Goal: Information Seeking & Learning: Compare options

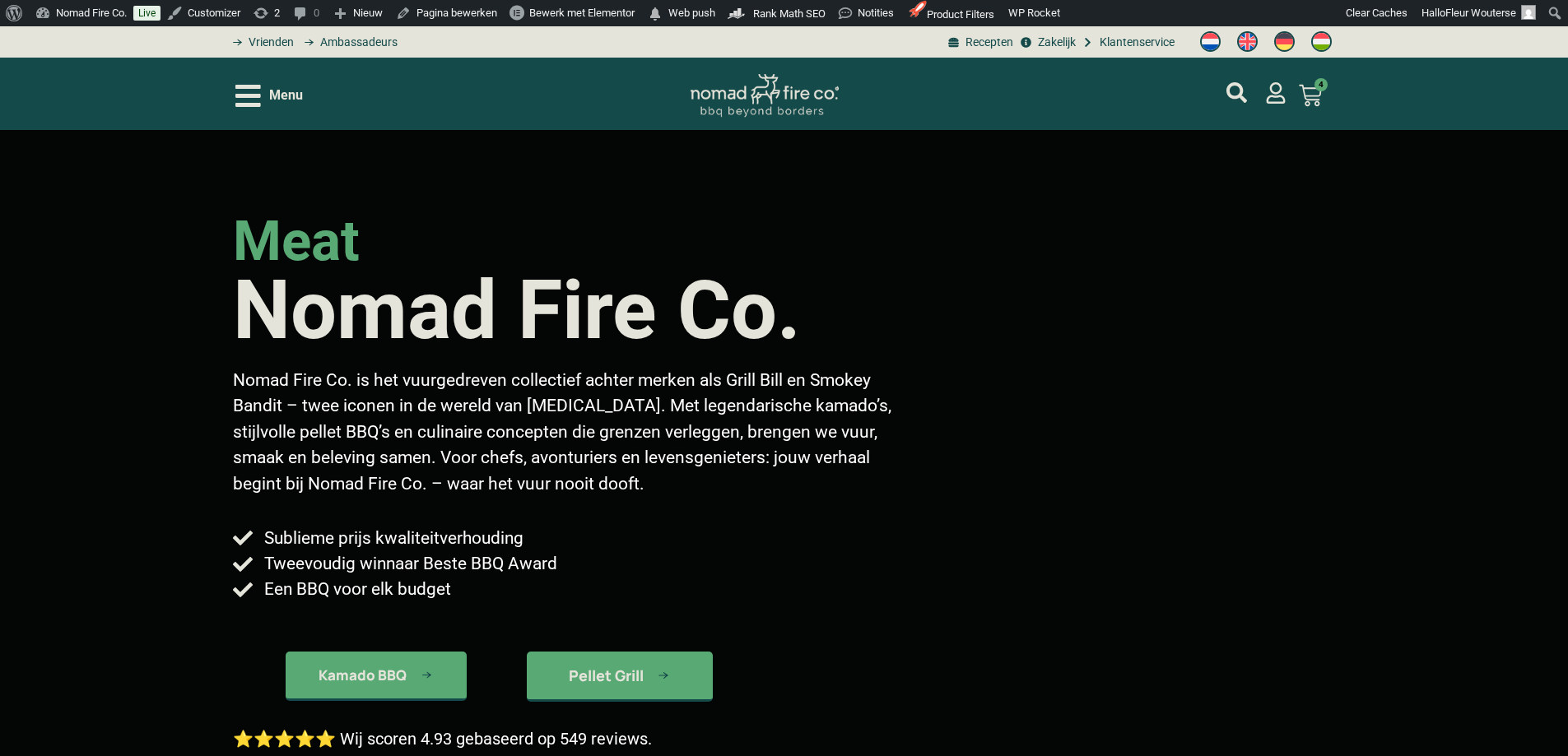
click at [259, 93] on icon "Open/Close Menu" at bounding box center [248, 95] width 25 height 22
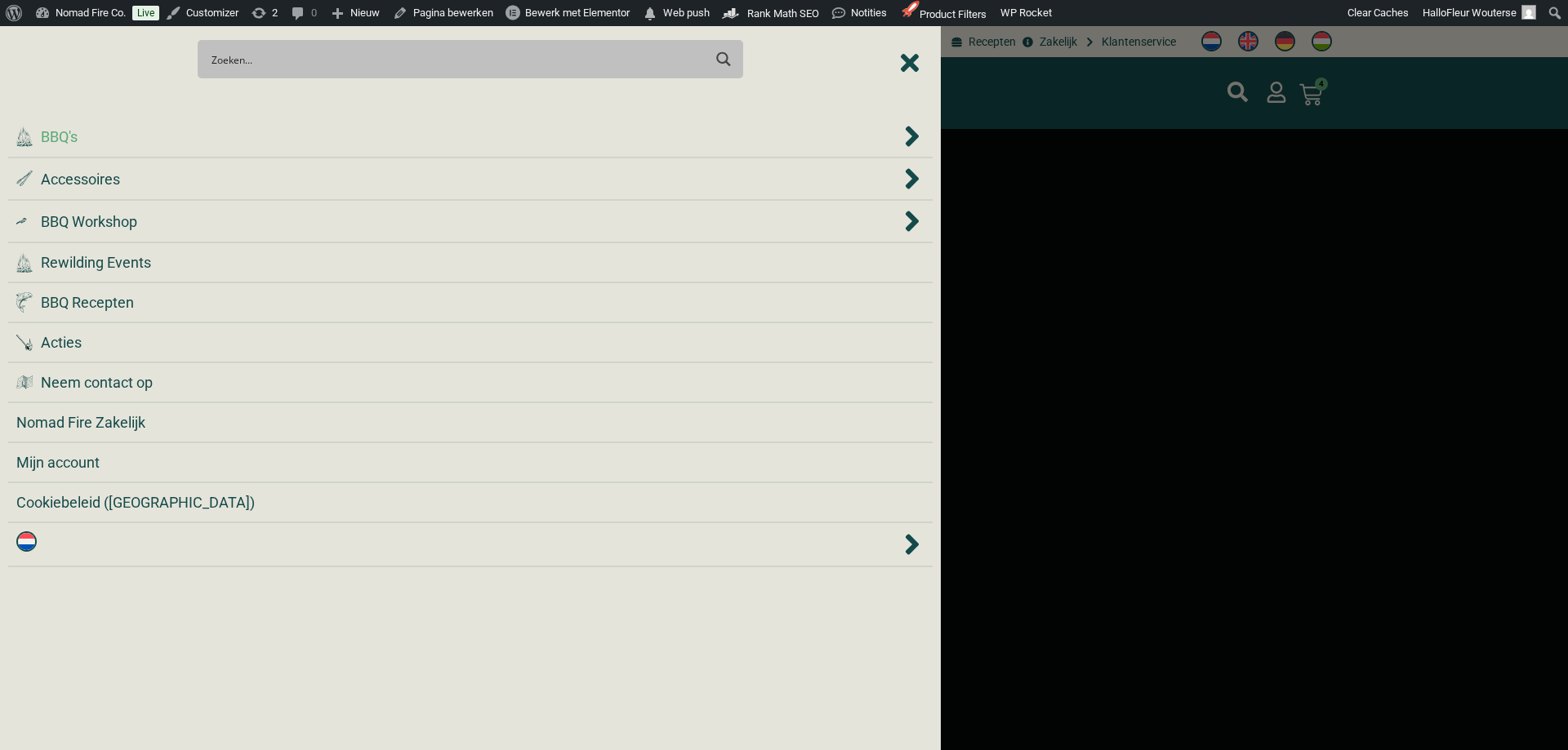
click at [203, 136] on div ".cls-1 { fill: #042e2c; } BBQ's" at bounding box center [458, 137] width 884 height 22
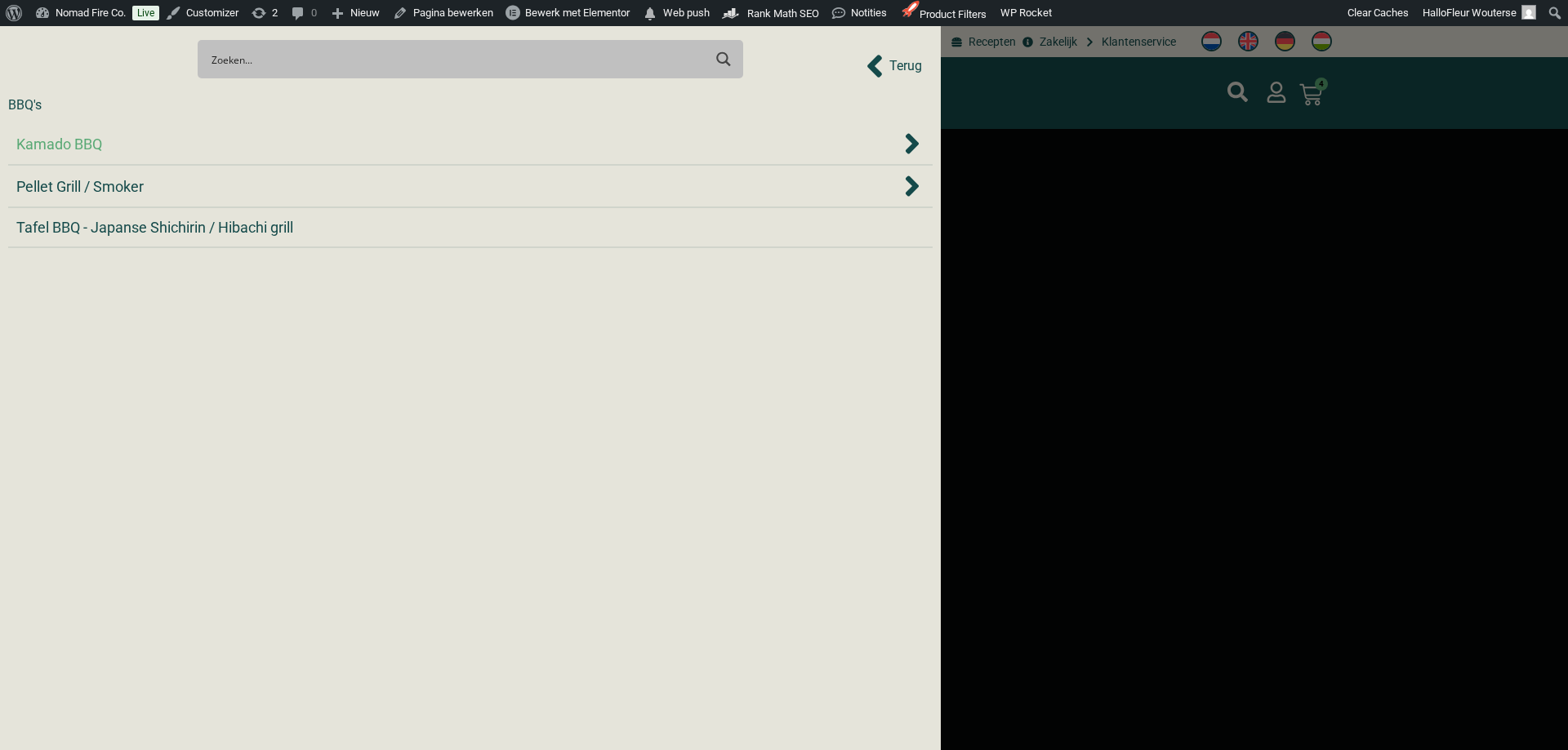
click at [168, 150] on div "Kamado BBQ" at bounding box center [458, 144] width 884 height 22
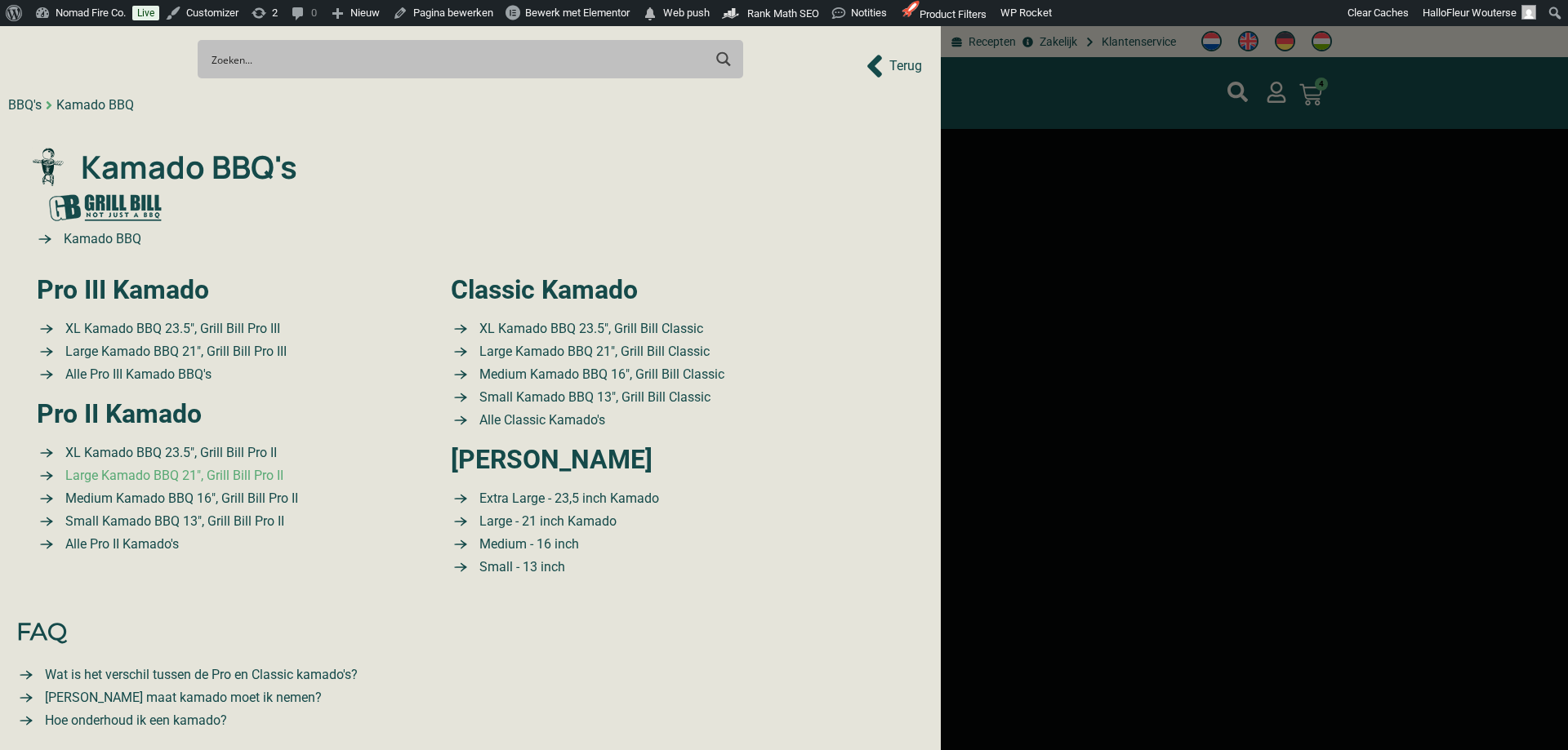
click at [249, 473] on span "Large Kamado BBQ 21″, Grill Bill Pro II" at bounding box center [172, 476] width 222 height 20
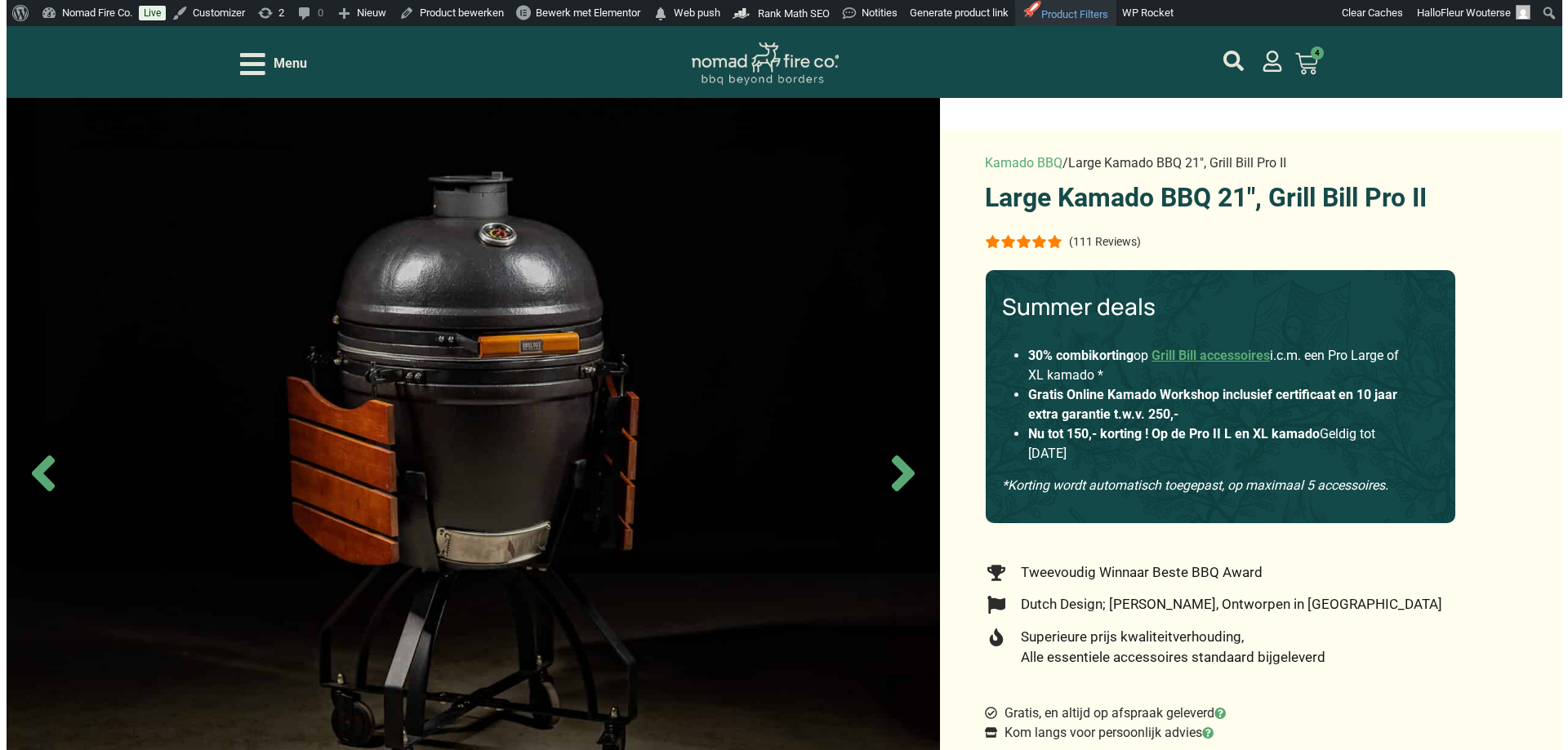
scroll to position [327, 0]
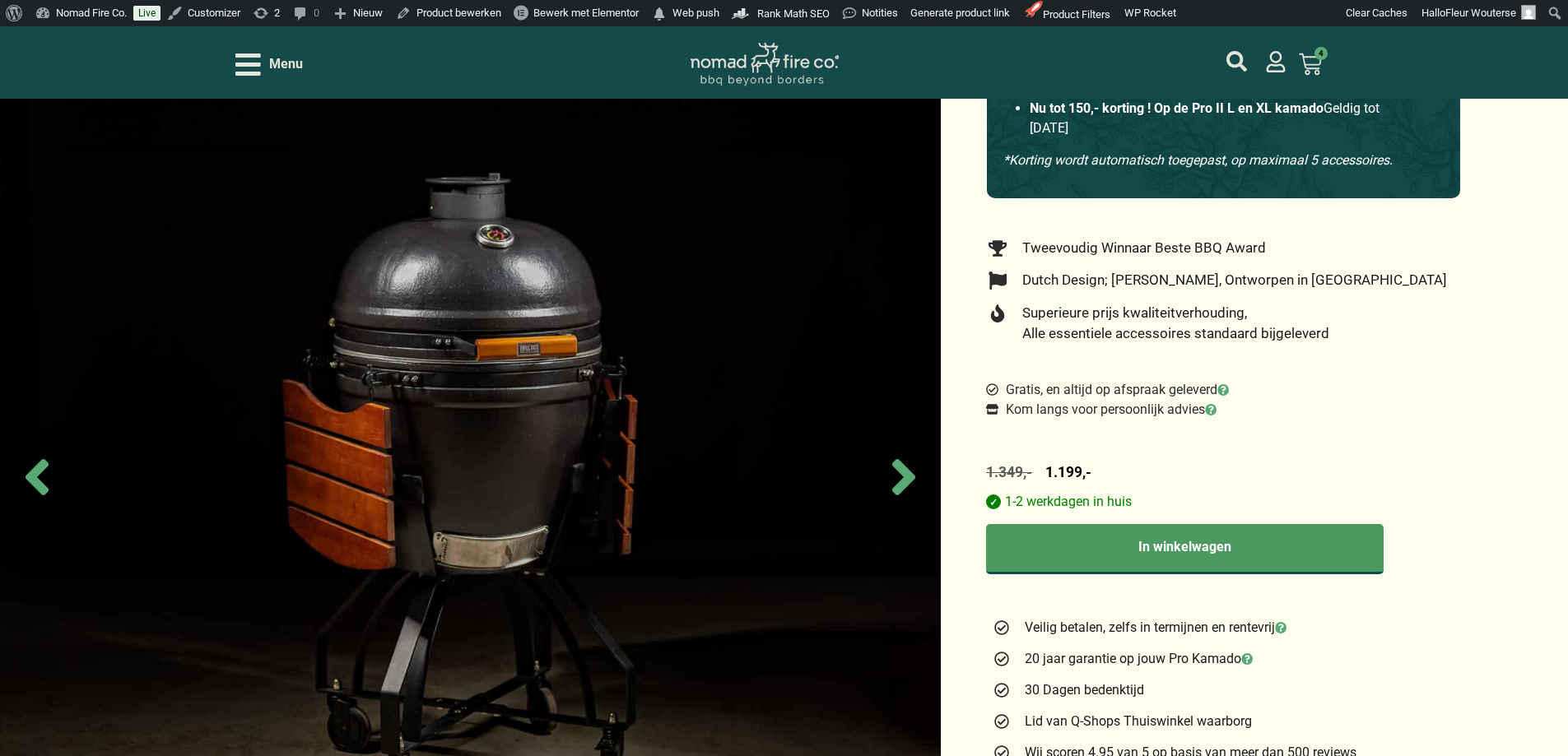
click at [256, 69] on icon "Open/Close Menu" at bounding box center [248, 64] width 25 height 29
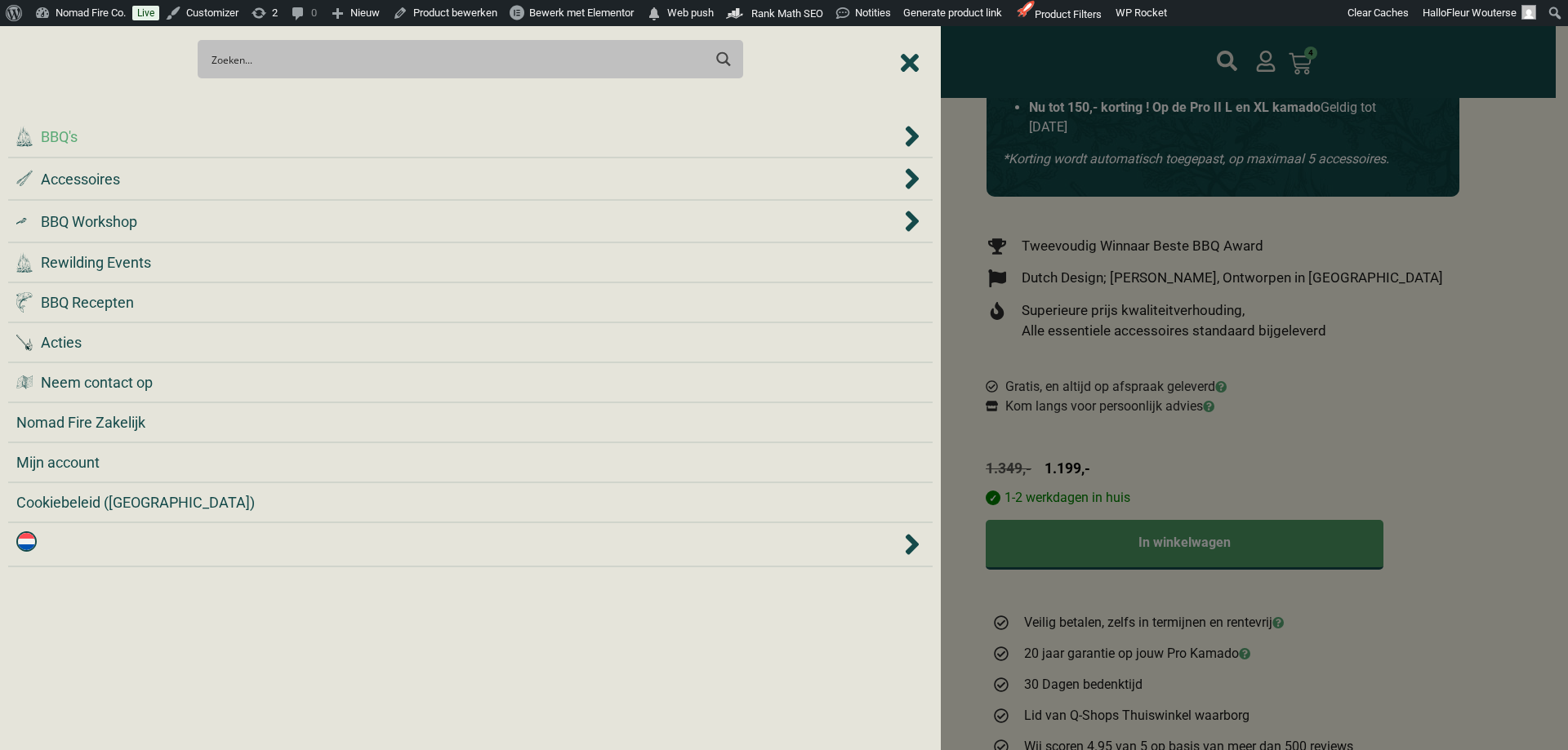
click at [146, 142] on div ".cls-1 { fill: #042e2c; } BBQ's" at bounding box center [458, 137] width 884 height 22
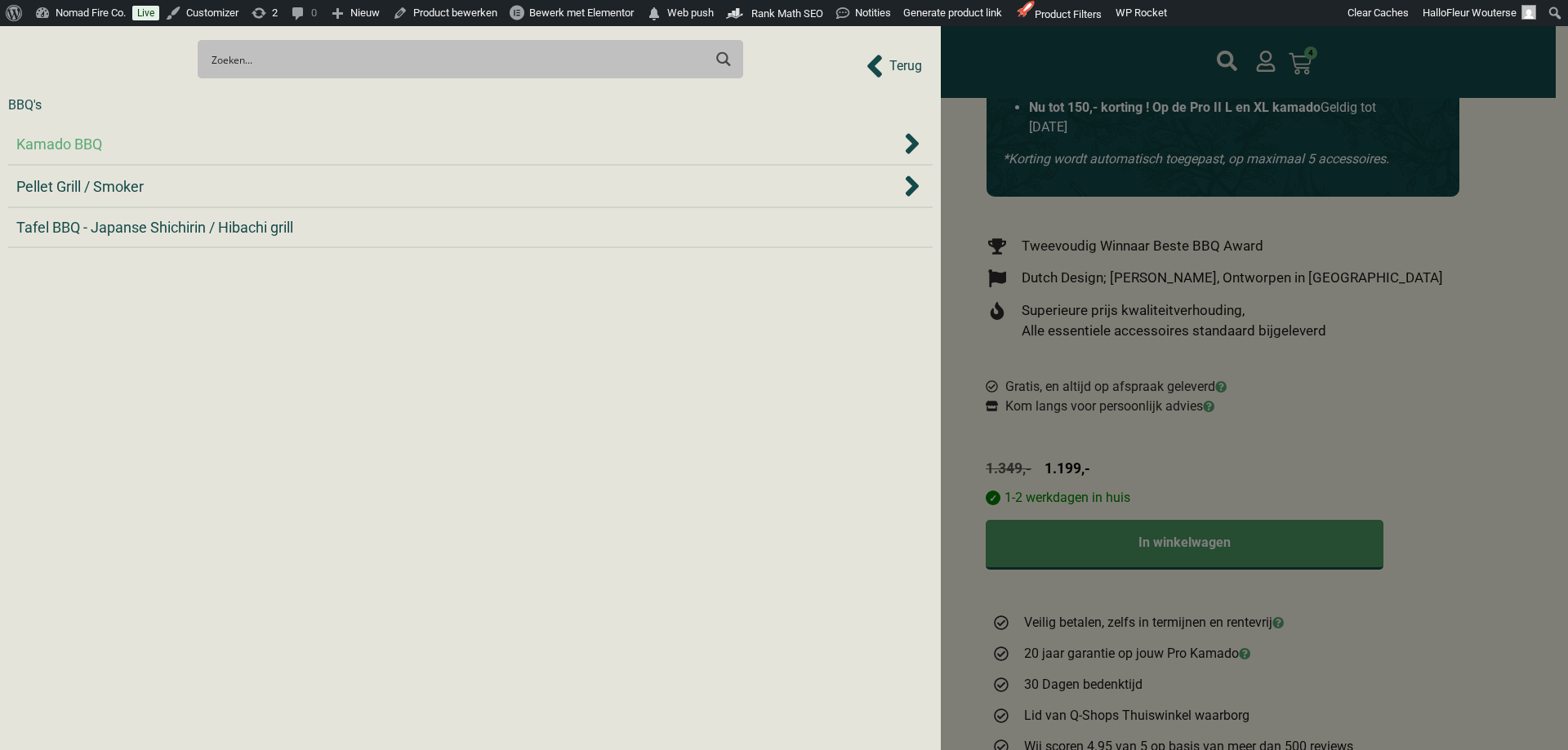
click at [154, 143] on div "Kamado BBQ" at bounding box center [458, 144] width 884 height 22
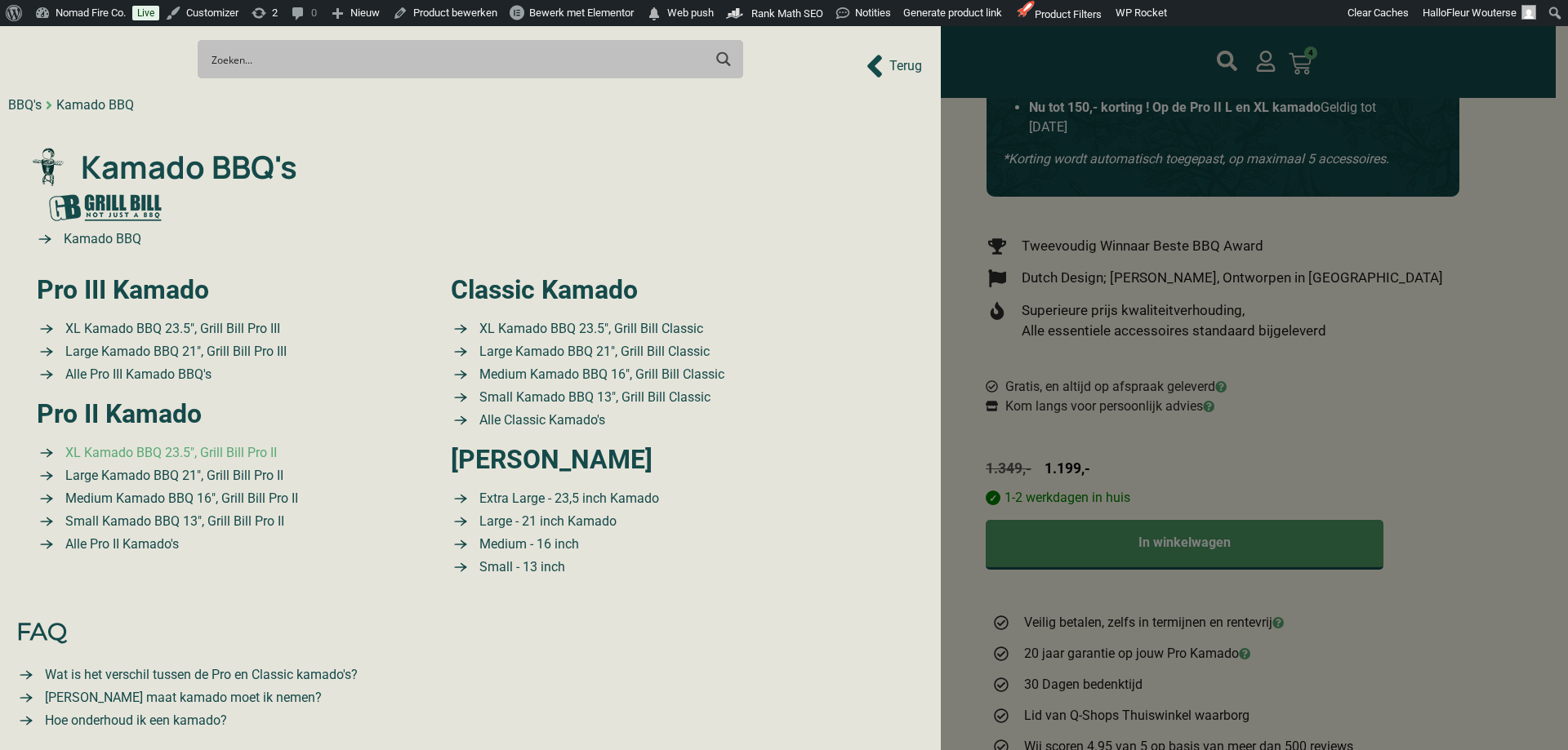
click at [276, 451] on span "XL Kamado BBQ 23.5″, Grill Bill Pro II" at bounding box center [168, 453] width 215 height 20
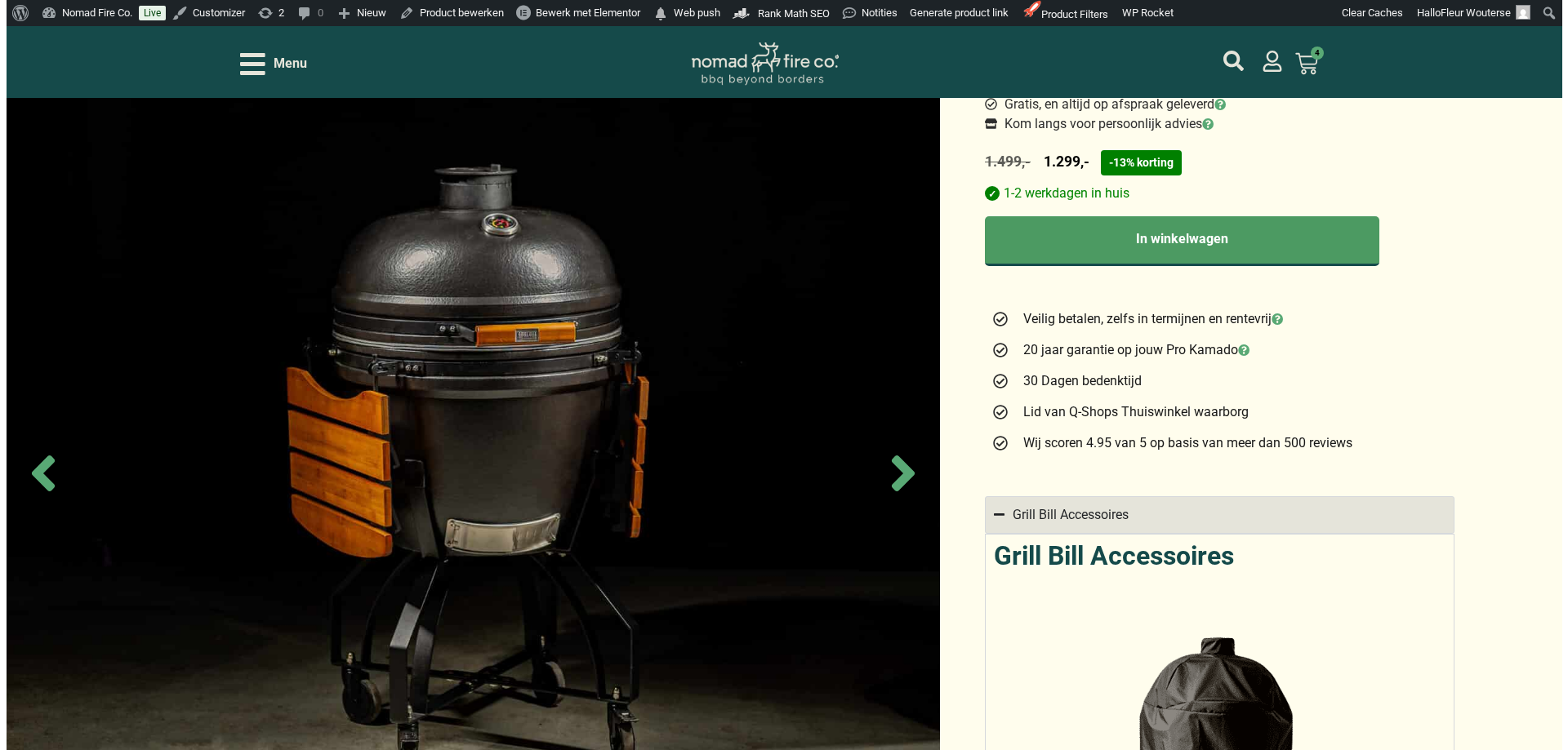
scroll to position [490, 0]
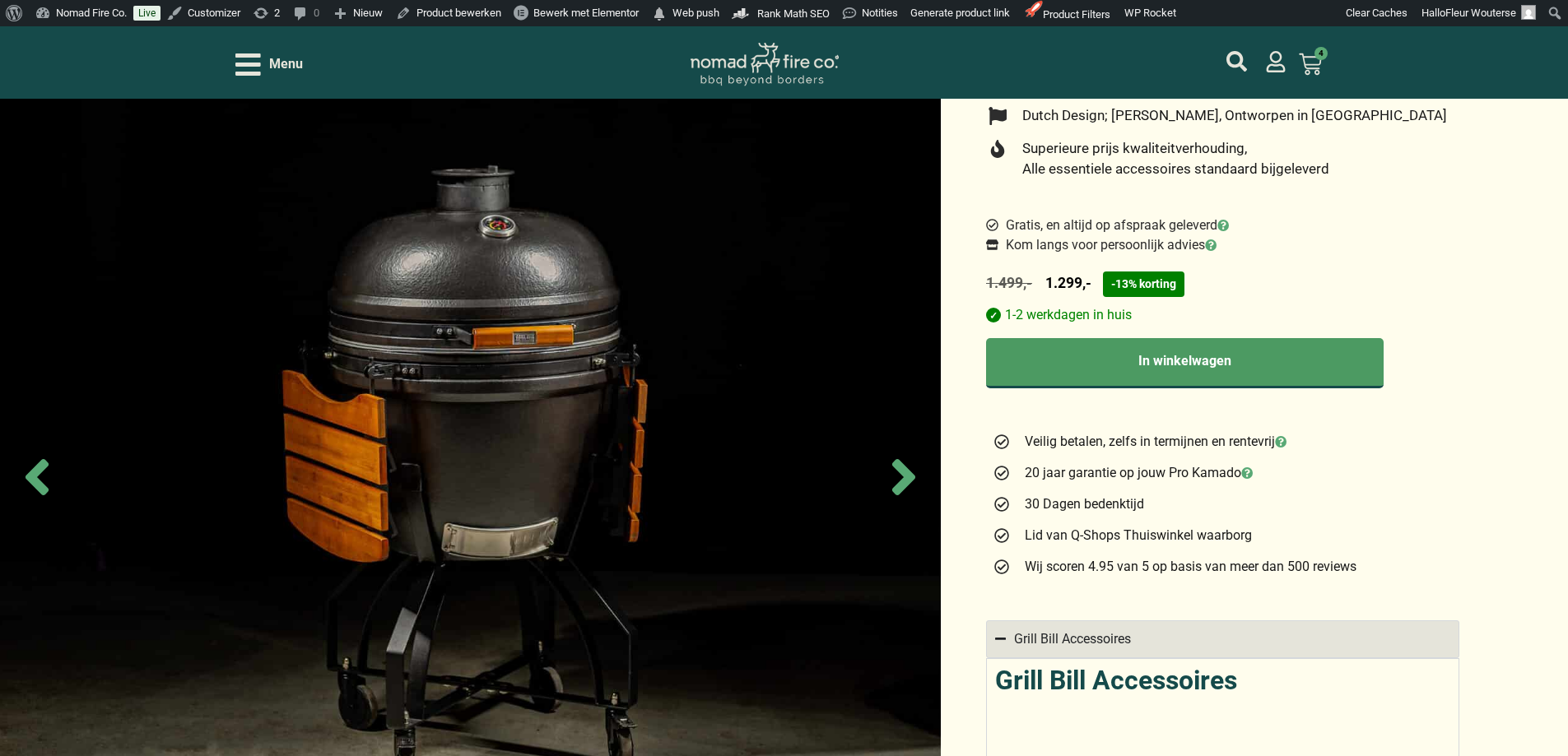
click at [240, 63] on icon "Open/Close Menu" at bounding box center [248, 64] width 25 height 22
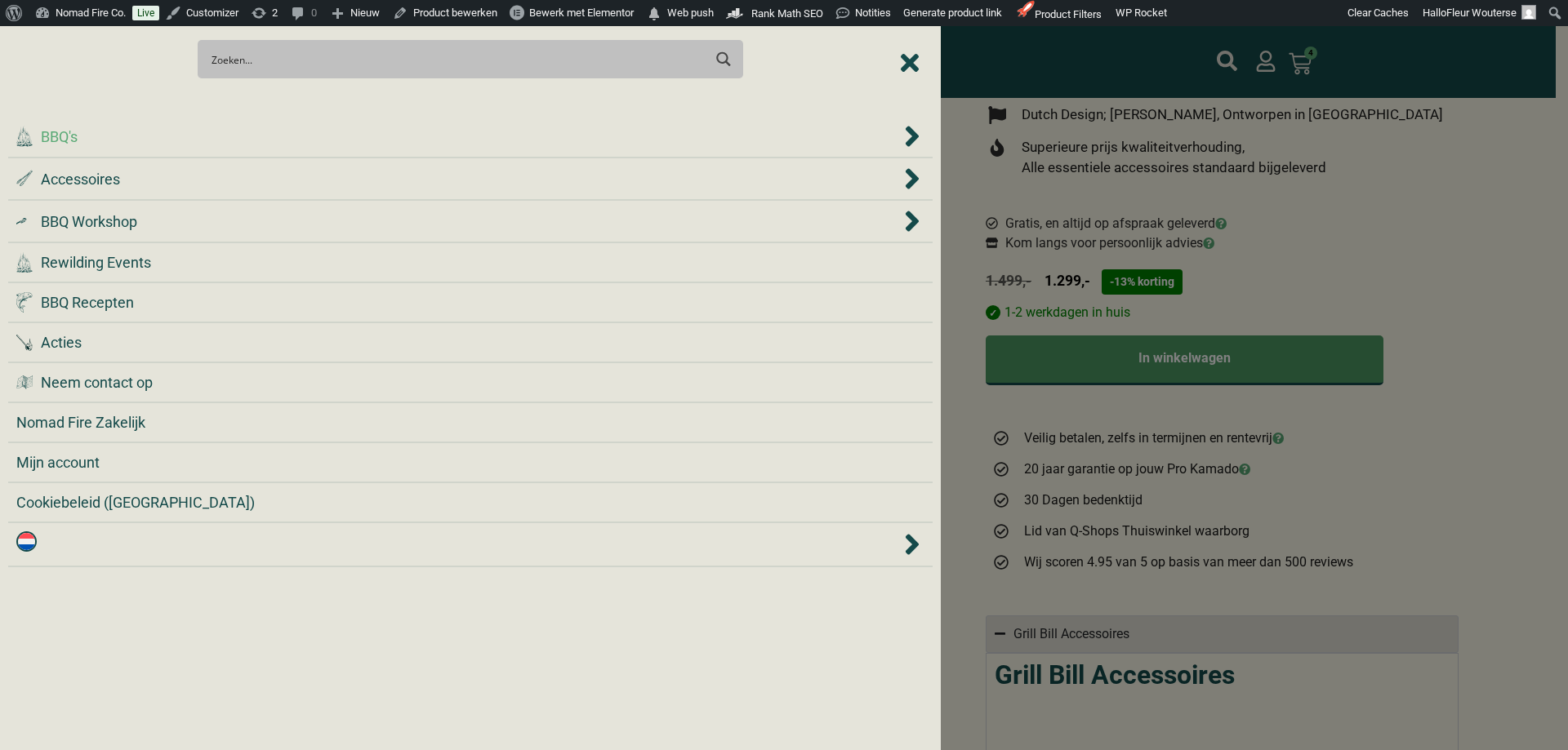
click at [113, 140] on div ".cls-1 { fill: #042e2c; } BBQ's" at bounding box center [458, 137] width 884 height 22
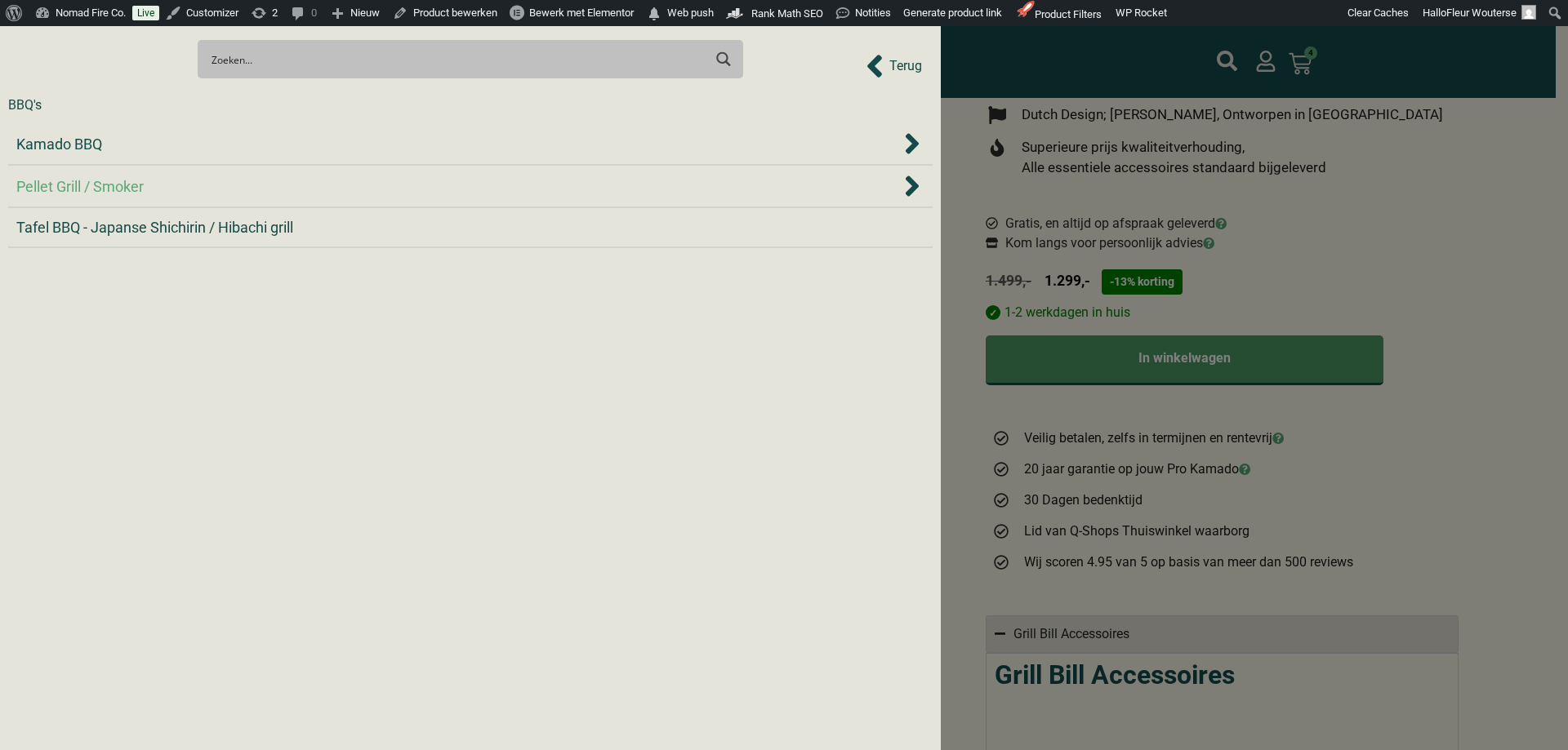
click at [113, 185] on span "Pellet Grill / Smoker" at bounding box center [79, 186] width 127 height 22
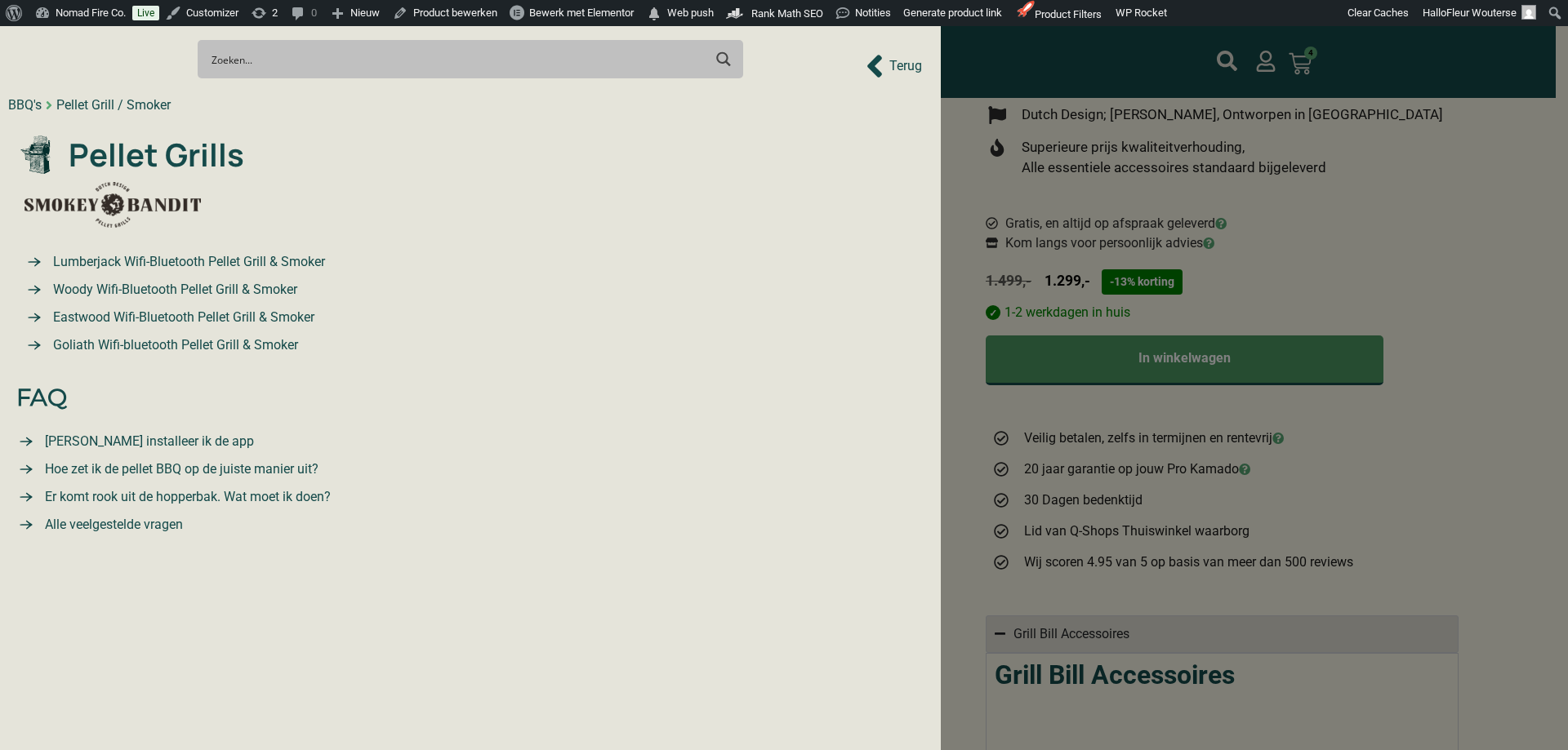
click at [146, 258] on span "Lumberjack Wifi-Bluetooth Pellet Grill & Smoker" at bounding box center [186, 262] width 276 height 20
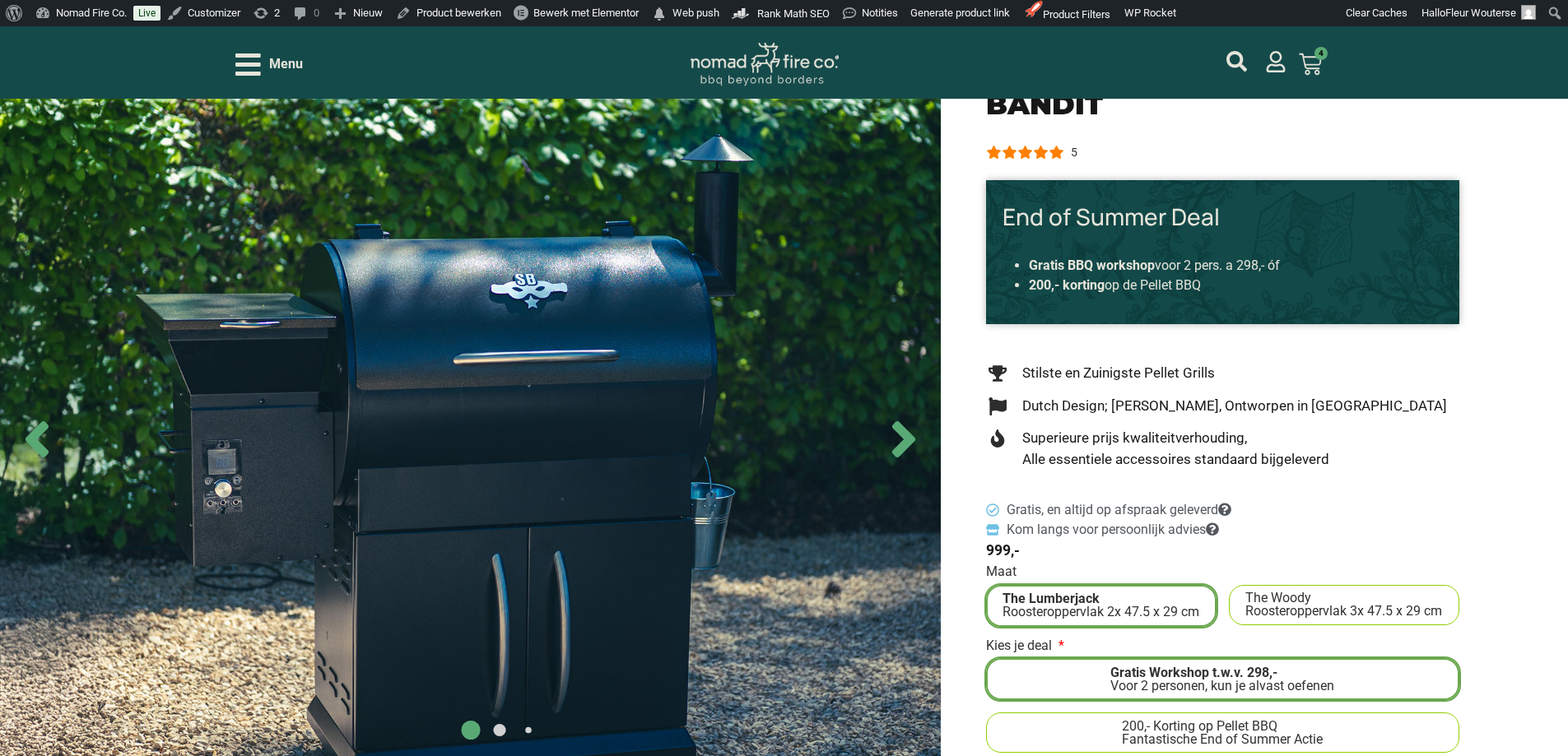
click at [254, 61] on icon "Open/Close Menu" at bounding box center [248, 64] width 25 height 29
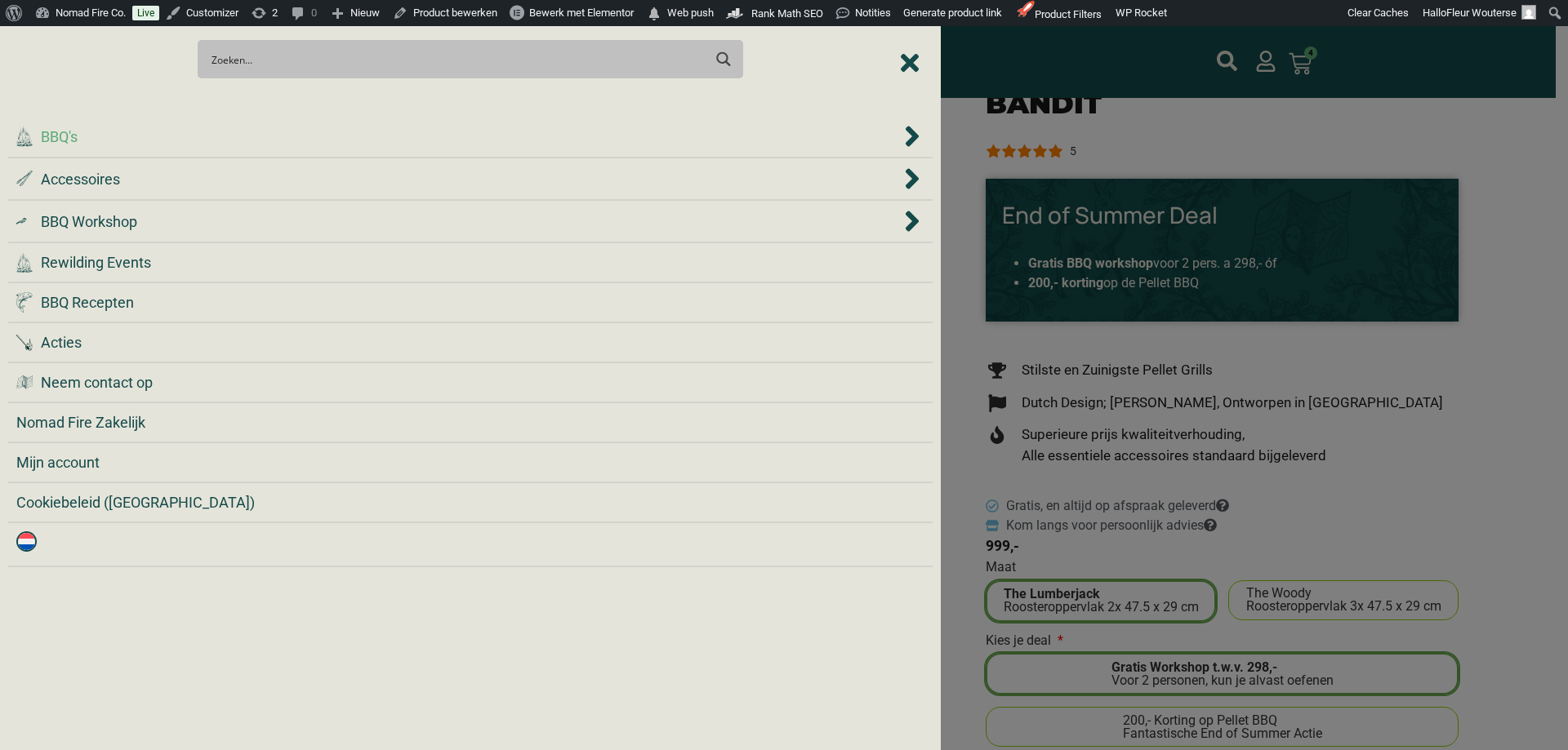
click at [124, 146] on div ".cls-1 { fill: #042e2c; } BBQ's" at bounding box center [458, 137] width 884 height 22
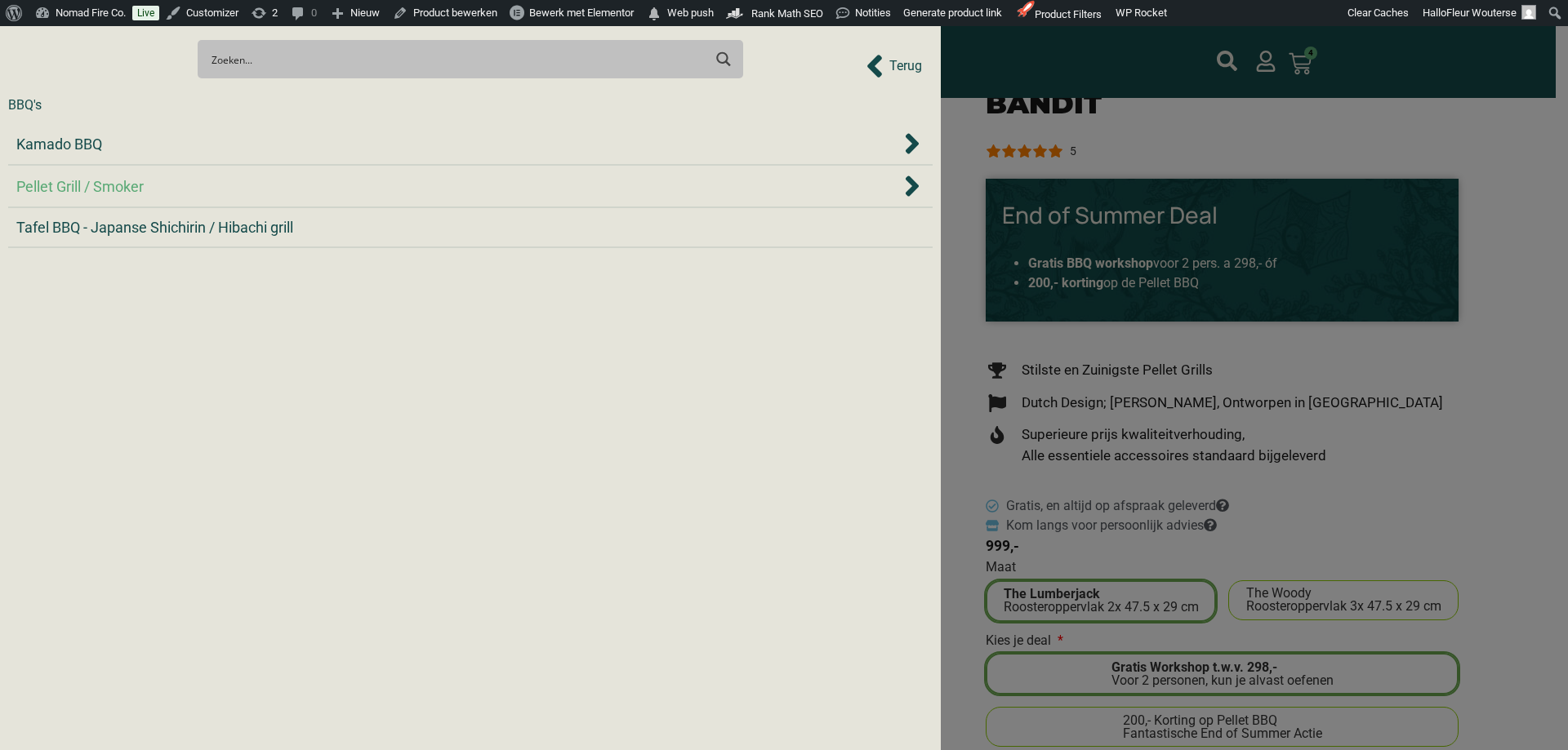
click at [105, 180] on span "Pellet Grill / Smoker" at bounding box center [79, 186] width 127 height 22
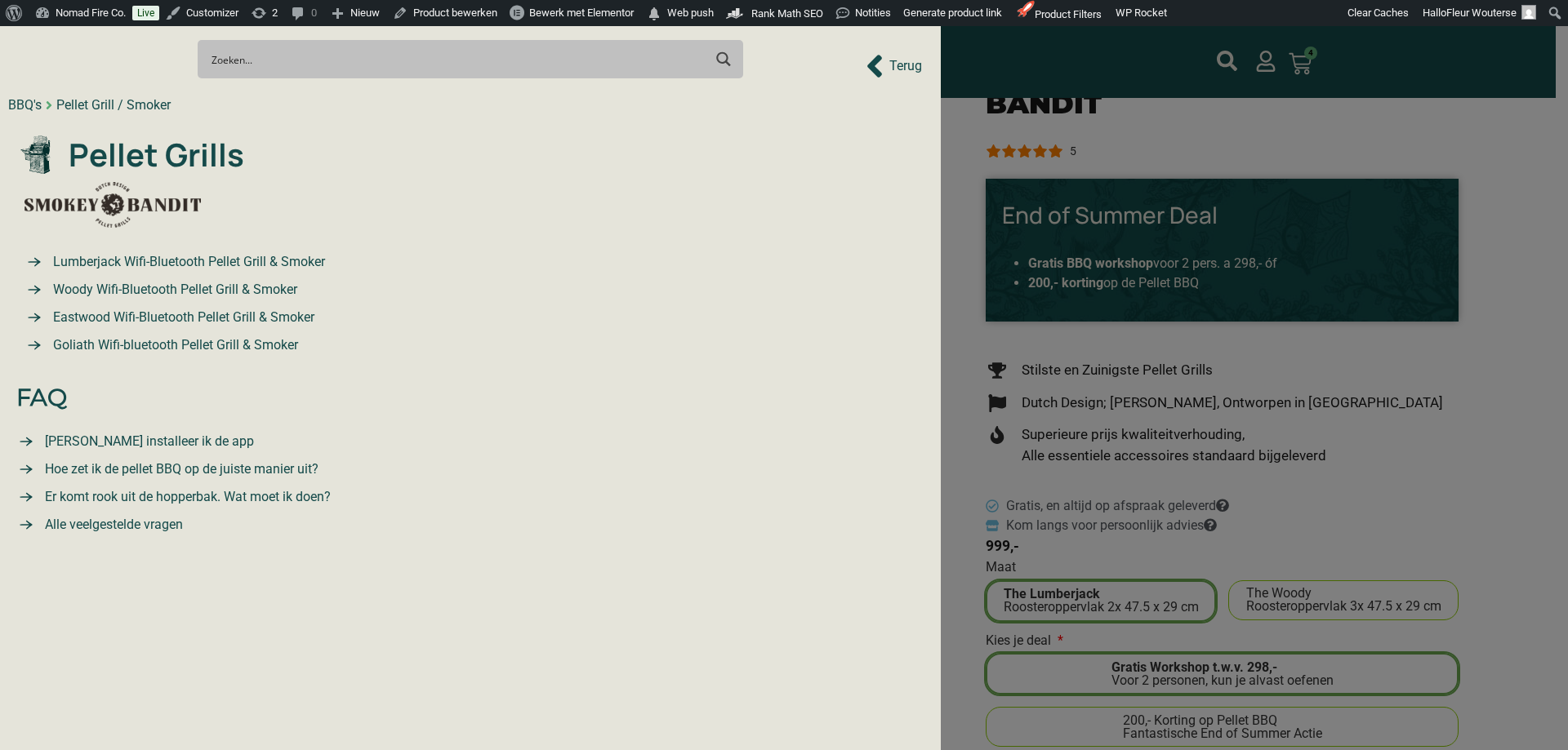
click at [95, 280] on span "Woody Wifi-Bluetooth Pellet Grill & Smoker" at bounding box center [173, 290] width 249 height 20
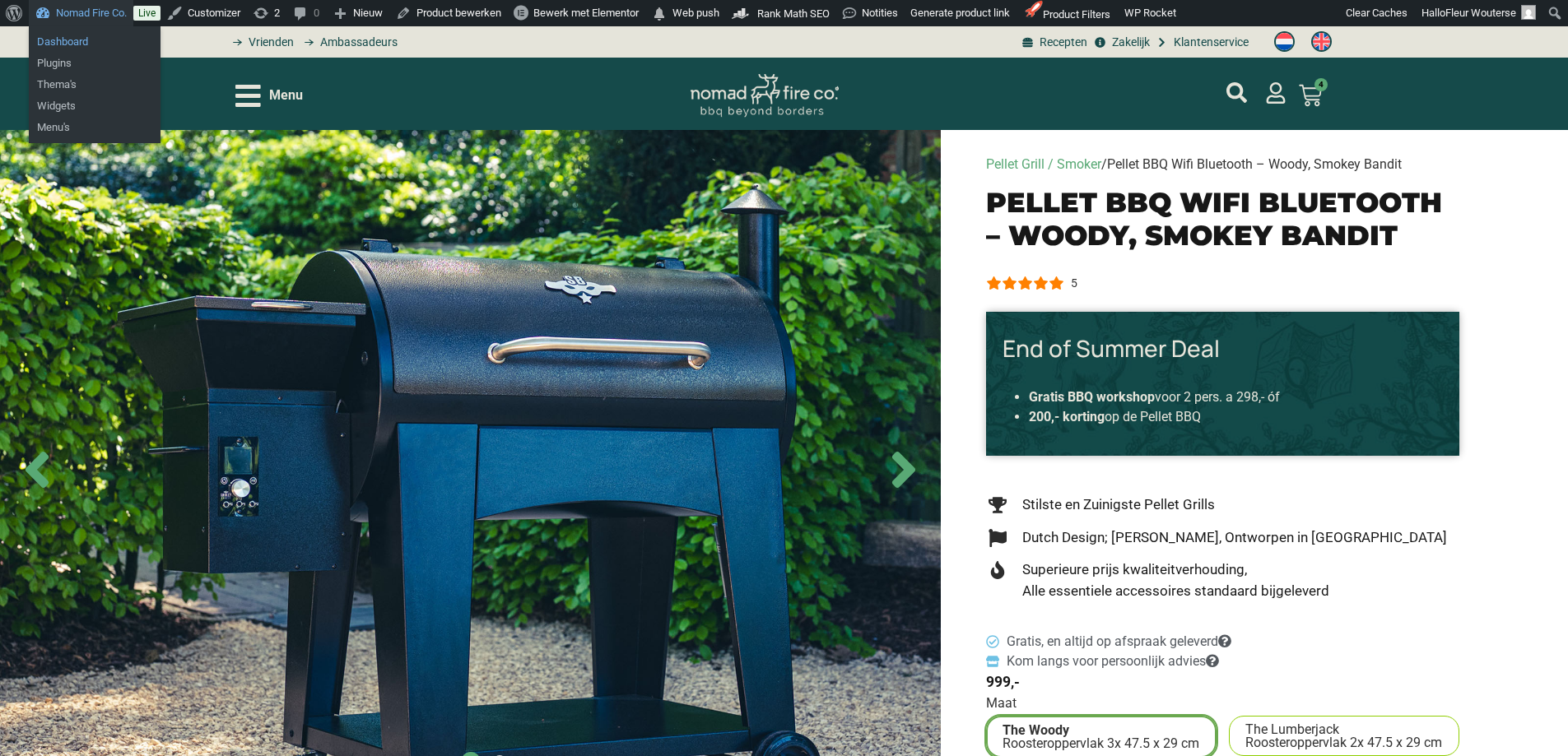
click at [76, 40] on link "Dashboard" at bounding box center [94, 42] width 132 height 22
